Goal: Information Seeking & Learning: Learn about a topic

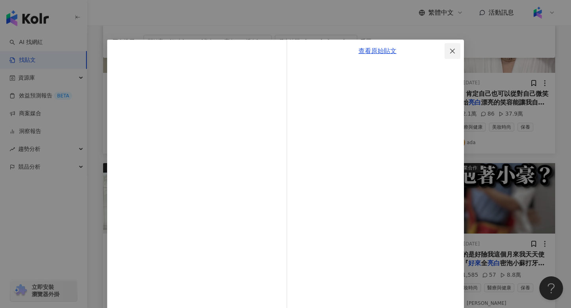
click at [453, 52] on icon "close" at bounding box center [452, 50] width 5 height 5
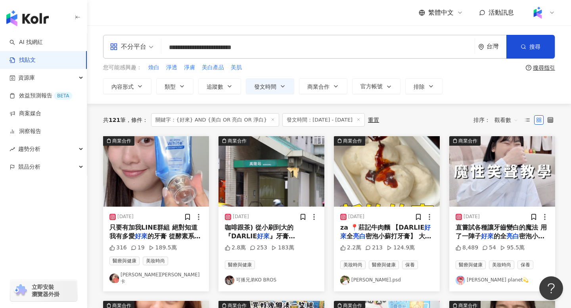
click at [182, 45] on input "**********" at bounding box center [317, 47] width 307 height 17
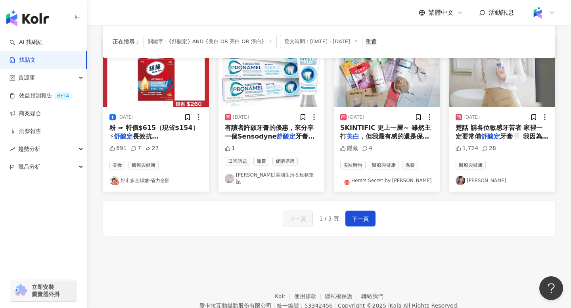
scroll to position [429, 0]
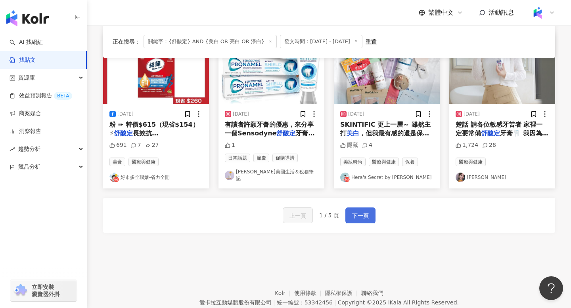
click at [357, 211] on span "下一頁" at bounding box center [360, 216] width 17 height 10
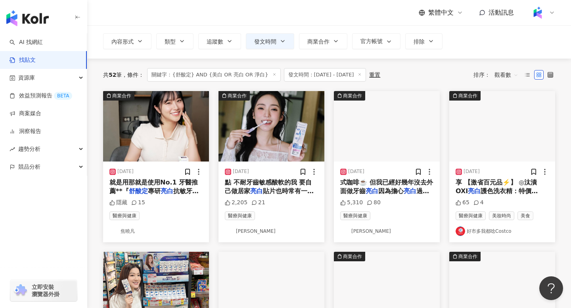
scroll to position [0, 0]
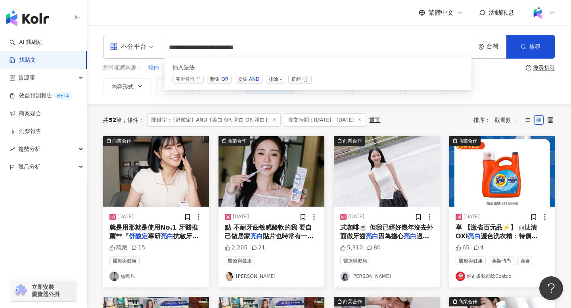
click at [293, 52] on input "**********" at bounding box center [317, 47] width 307 height 17
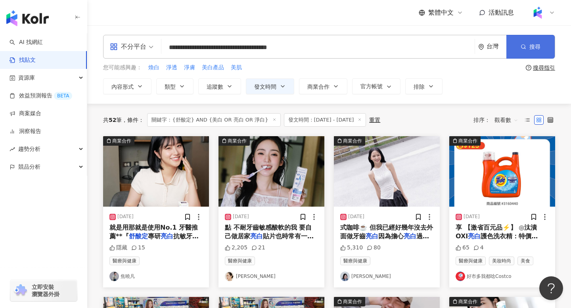
click at [540, 47] on button "搜尋" at bounding box center [530, 47] width 48 height 24
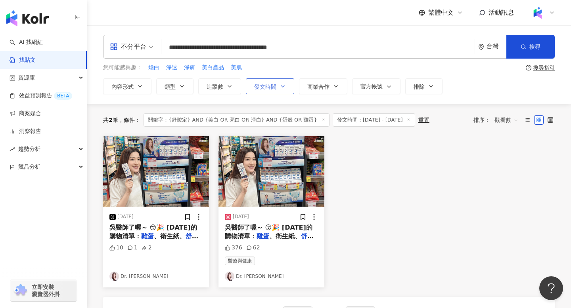
click at [277, 88] on button "發文時間" at bounding box center [270, 86] width 48 height 16
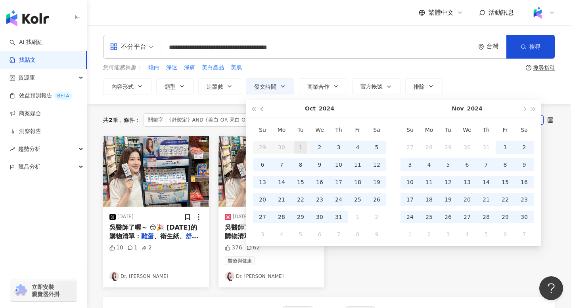
click at [261, 110] on span "button" at bounding box center [262, 109] width 4 height 4
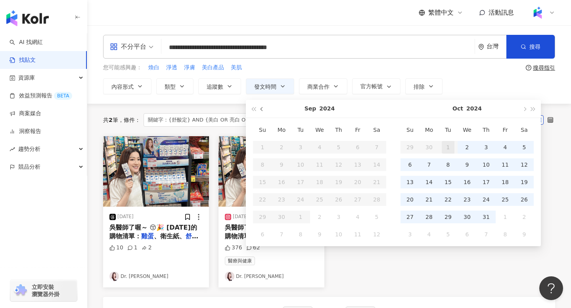
click at [261, 110] on span "button" at bounding box center [262, 109] width 4 height 4
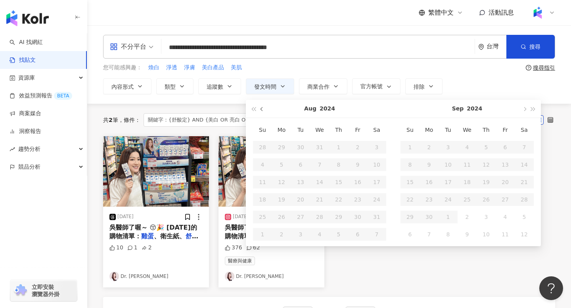
click at [261, 110] on span "button" at bounding box center [262, 109] width 4 height 4
click at [460, 76] on div "**********" at bounding box center [328, 64] width 483 height 59
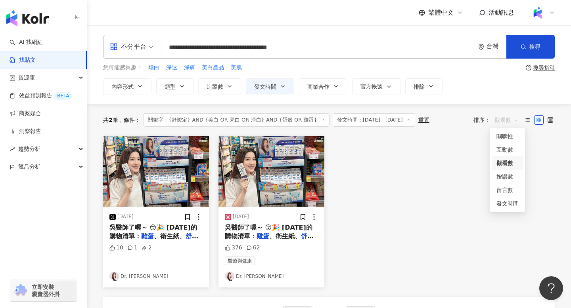
click at [500, 118] on span "觀看數" at bounding box center [506, 120] width 24 height 13
click at [501, 148] on div "互動數" at bounding box center [507, 149] width 22 height 9
drag, startPoint x: 279, startPoint y: 47, endPoint x: 359, endPoint y: 44, distance: 80.1
click at [359, 46] on input "**********" at bounding box center [317, 47] width 307 height 17
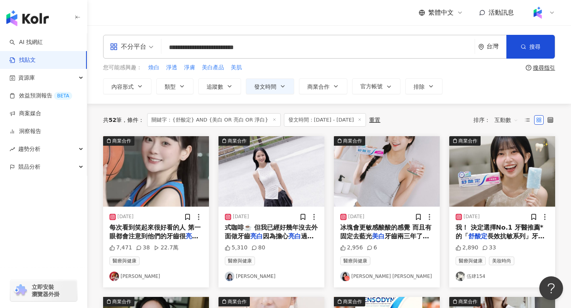
type input "**********"
click at [161, 183] on img "button" at bounding box center [156, 171] width 106 height 71
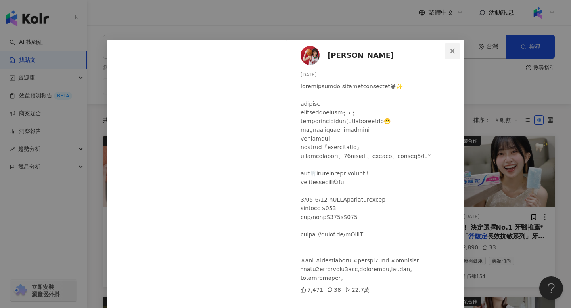
click at [451, 50] on icon "close" at bounding box center [452, 50] width 5 height 5
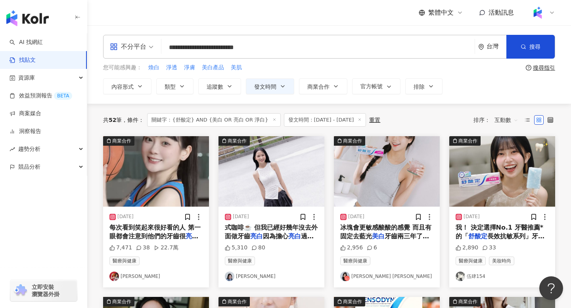
click at [259, 172] on img "button" at bounding box center [271, 171] width 106 height 71
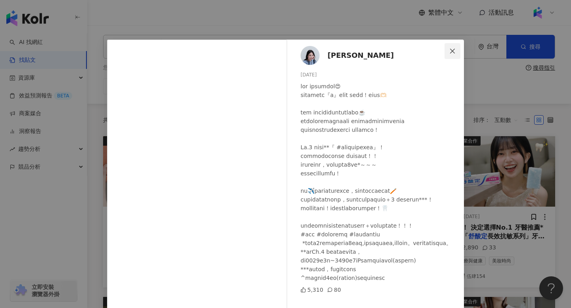
click at [451, 53] on icon "close" at bounding box center [452, 50] width 5 height 5
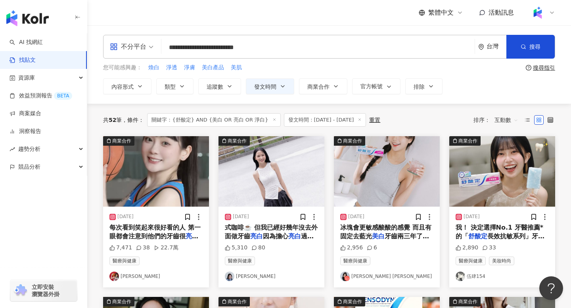
click at [392, 149] on img "button" at bounding box center [387, 171] width 106 height 71
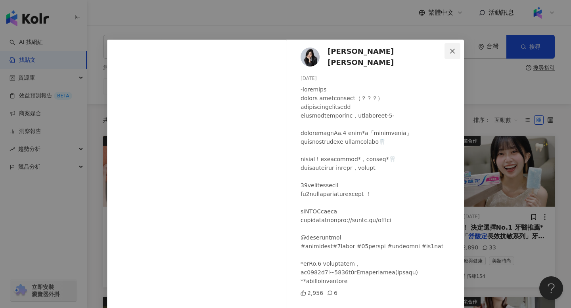
click at [456, 51] on span "Close" at bounding box center [452, 51] width 16 height 6
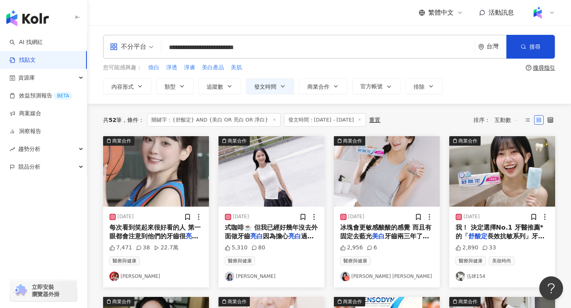
click at [483, 168] on img "button" at bounding box center [502, 171] width 106 height 71
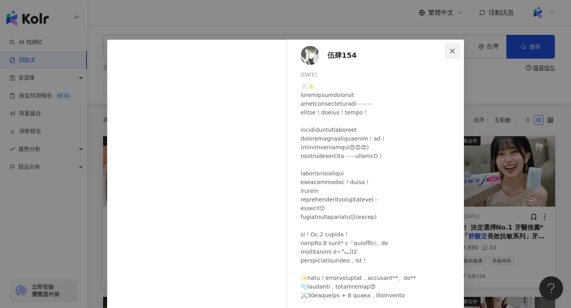
click at [451, 54] on icon "close" at bounding box center [452, 51] width 6 height 6
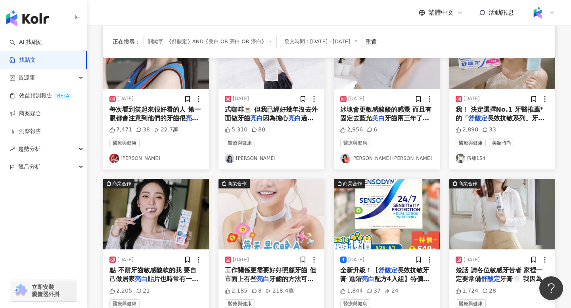
scroll to position [122, 0]
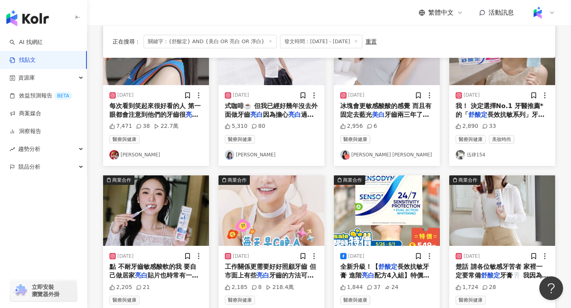
click at [158, 221] on img "button" at bounding box center [156, 211] width 106 height 71
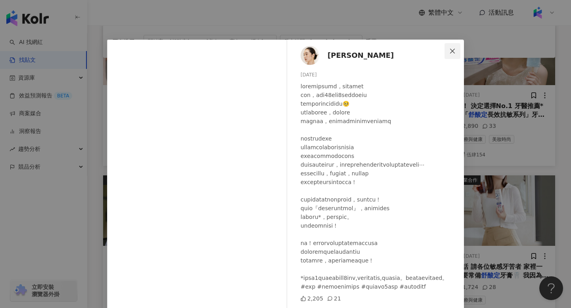
click at [451, 50] on icon "close" at bounding box center [452, 50] width 5 height 5
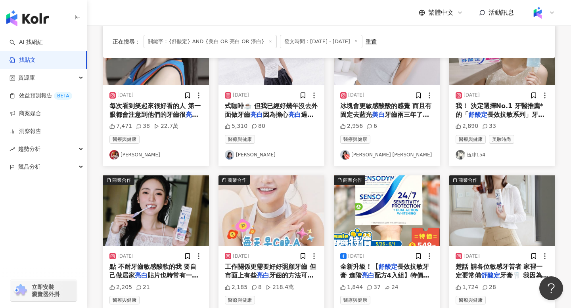
click at [285, 214] on img "button" at bounding box center [271, 211] width 106 height 71
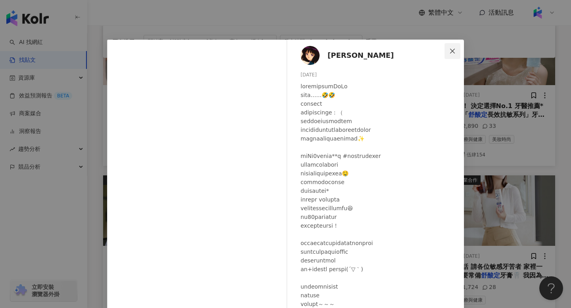
click at [455, 50] on icon "close" at bounding box center [452, 51] width 6 height 6
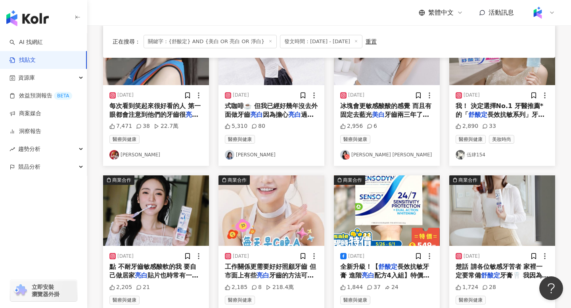
click at [487, 231] on img "button" at bounding box center [502, 211] width 106 height 71
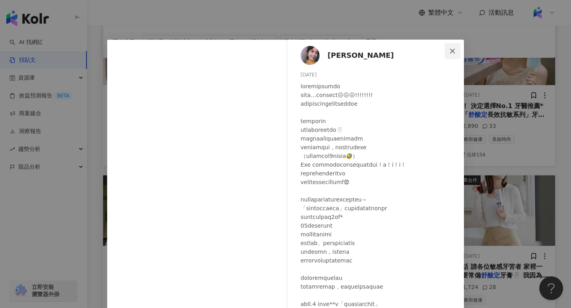
click at [452, 52] on icon "close" at bounding box center [452, 51] width 6 height 6
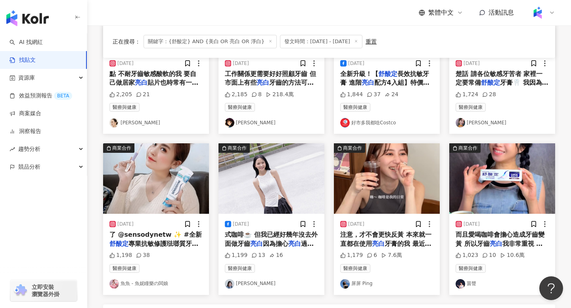
scroll to position [337, 0]
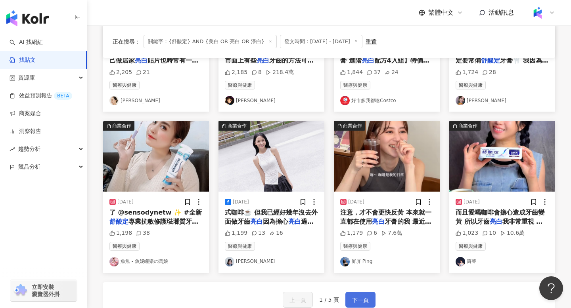
click at [361, 302] on span "下一頁" at bounding box center [360, 301] width 17 height 10
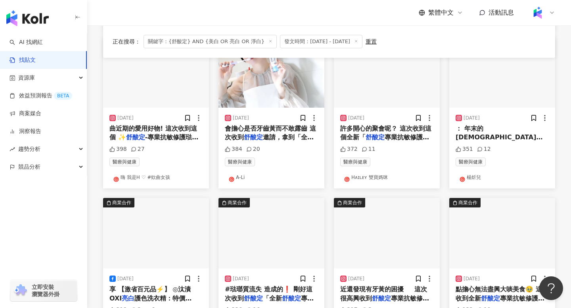
scroll to position [454, 0]
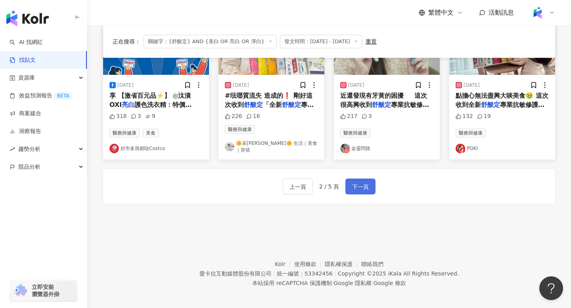
click at [364, 186] on span "下一頁" at bounding box center [360, 187] width 17 height 10
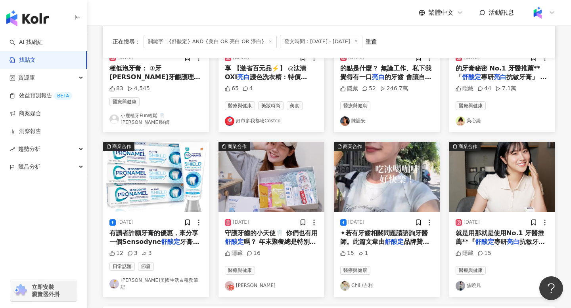
scroll to position [320, 0]
